Goal: Navigation & Orientation: Find specific page/section

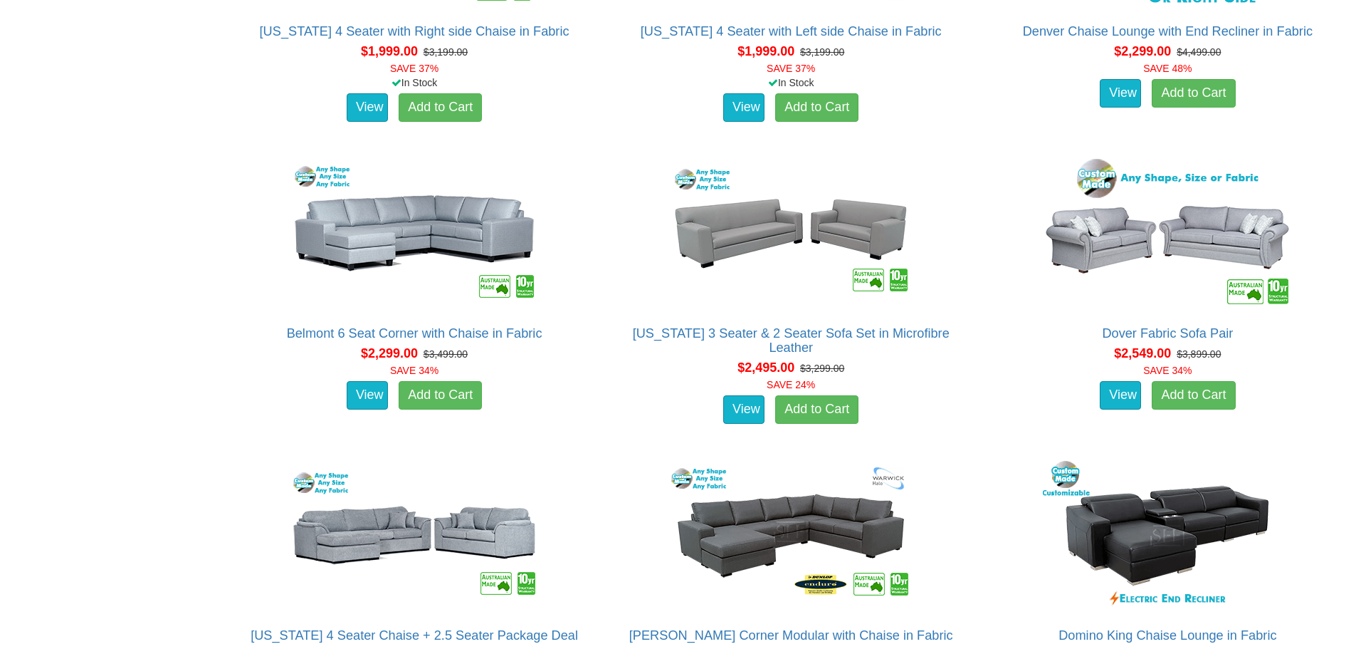
scroll to position [1851, 0]
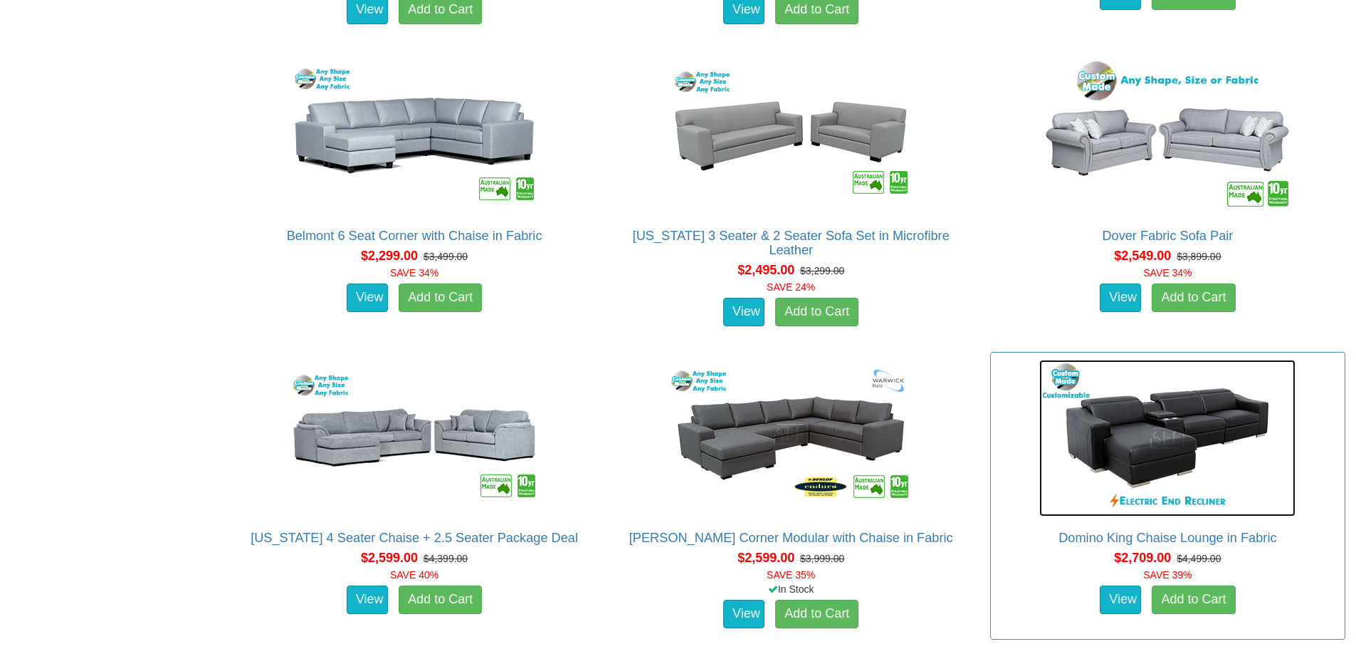
click at [1285, 505] on img at bounding box center [1167, 438] width 256 height 157
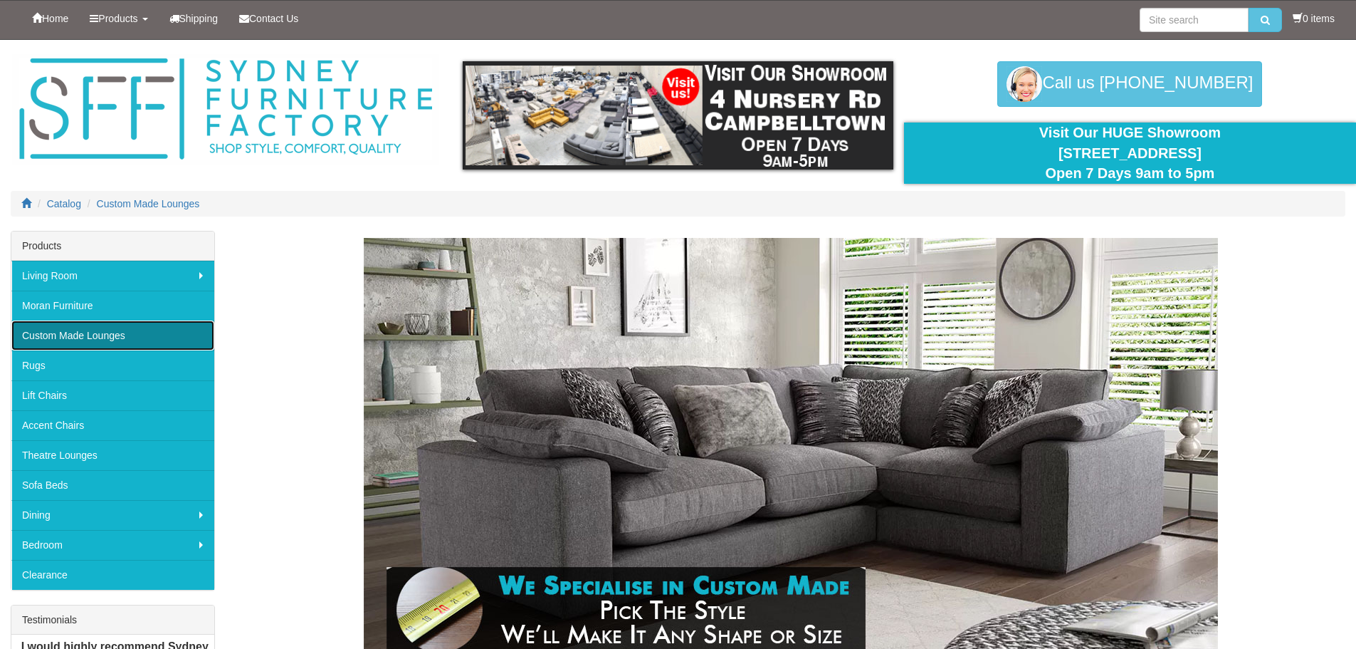
click at [98, 332] on link "Custom Made Lounges" at bounding box center [112, 335] width 203 height 30
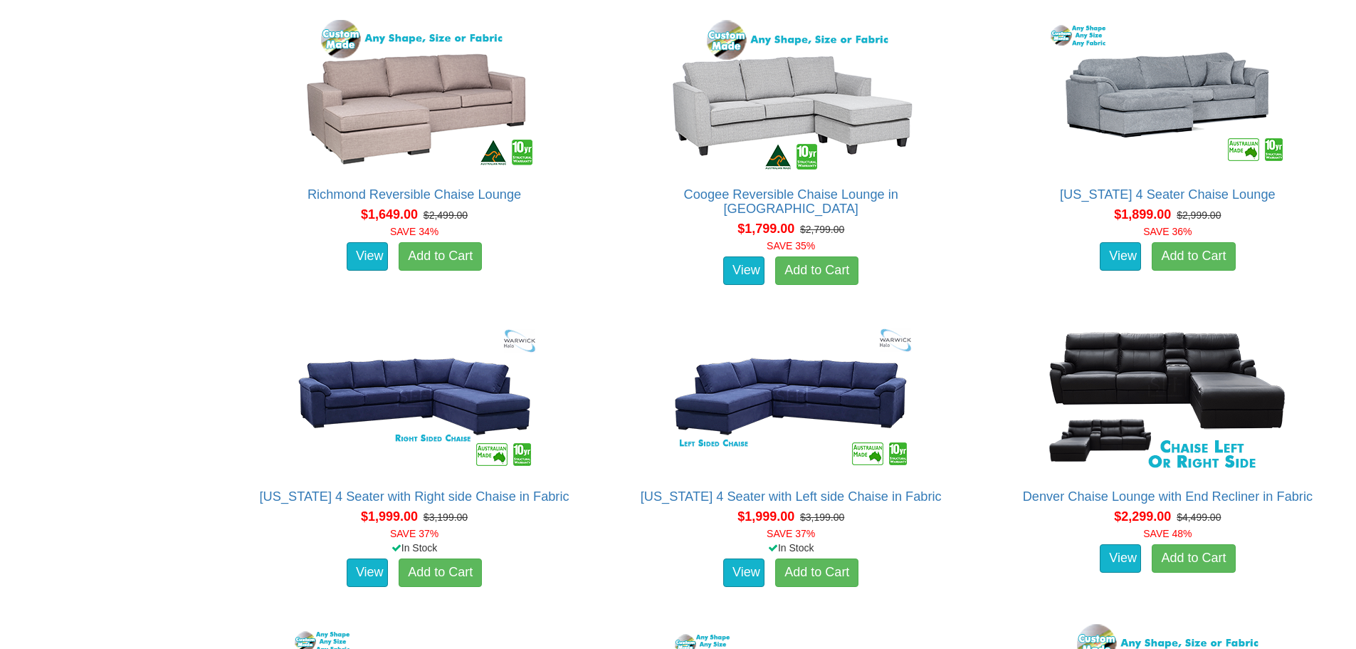
scroll to position [1289, 0]
